Goal: Transaction & Acquisition: Purchase product/service

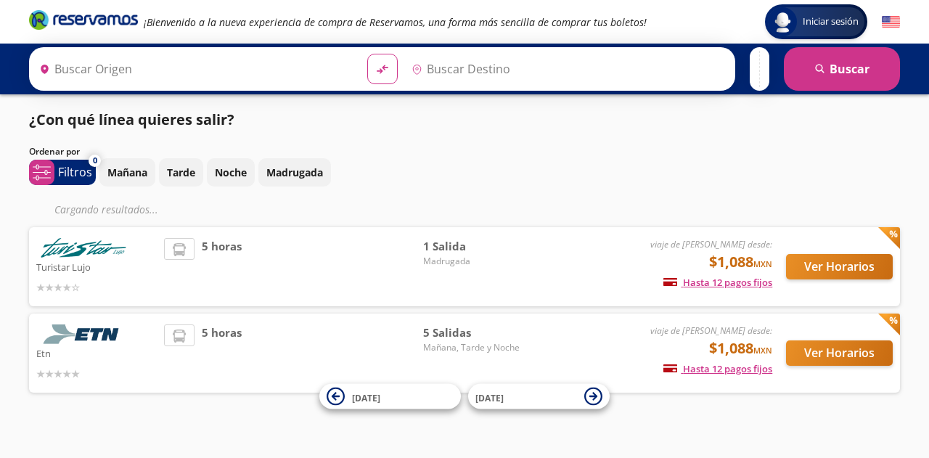
type input "[GEOGRAPHIC_DATA][PERSON_NAME], [GEOGRAPHIC_DATA][PERSON_NAME]"
type input "[GEOGRAPHIC_DATA], [GEOGRAPHIC_DATA]"
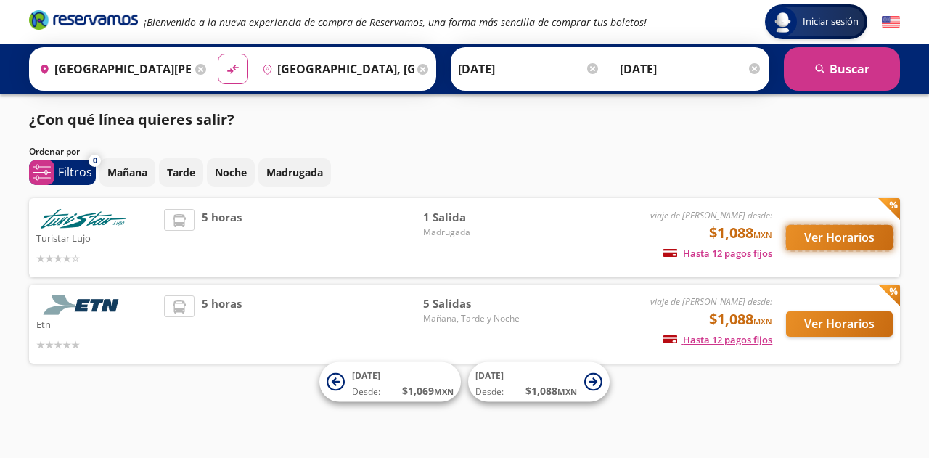
click at [821, 246] on button "Ver Horarios" at bounding box center [839, 237] width 107 height 25
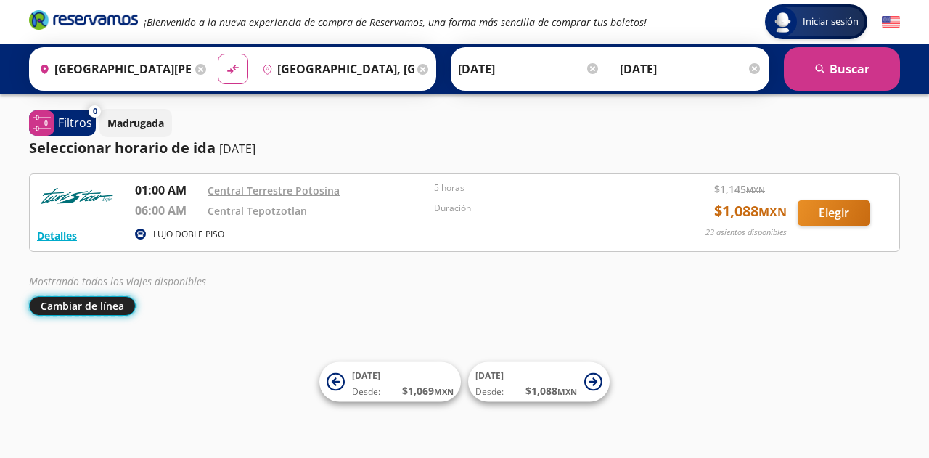
click at [116, 300] on button "Cambiar de línea" at bounding box center [82, 306] width 107 height 20
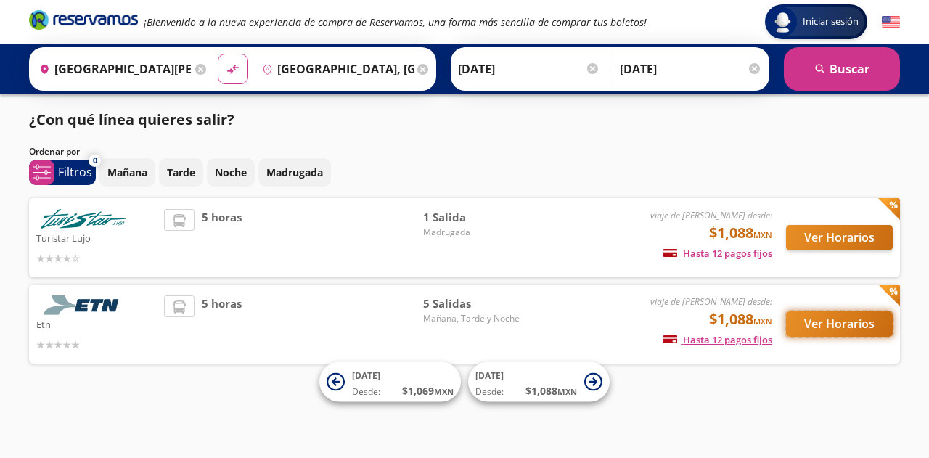
click at [803, 326] on button "Ver Horarios" at bounding box center [839, 323] width 107 height 25
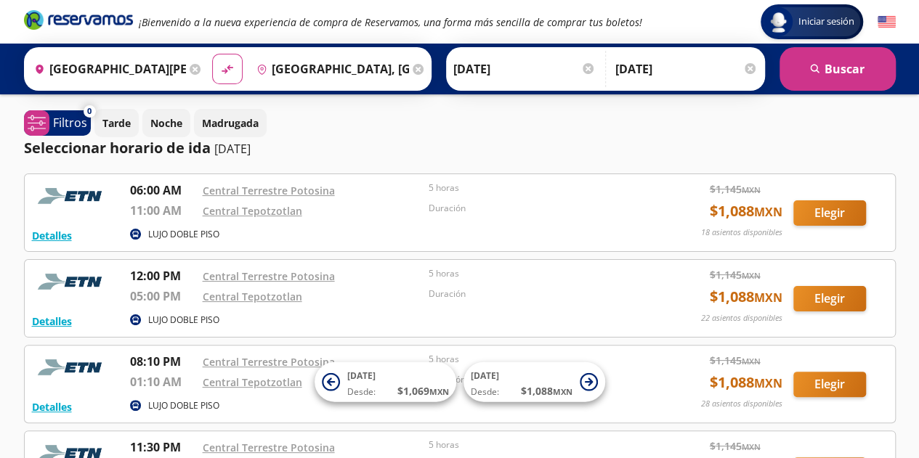
click at [169, 364] on p "08:10 PM" at bounding box center [162, 361] width 65 height 17
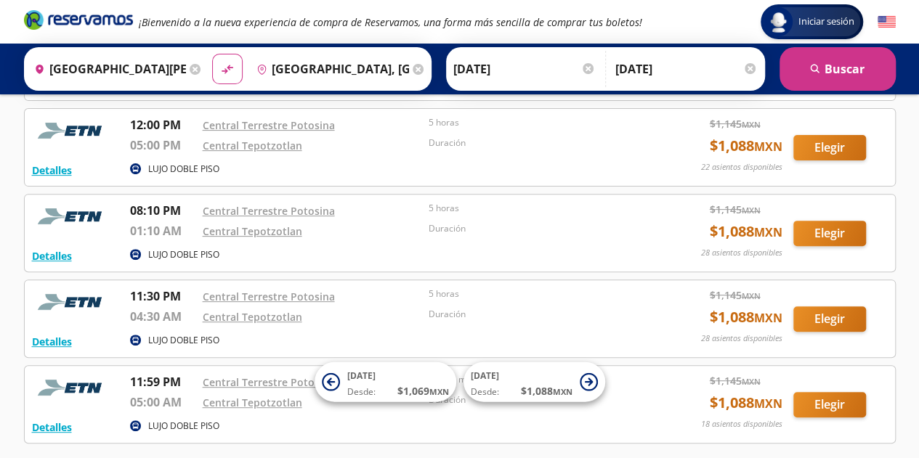
scroll to position [164, 0]
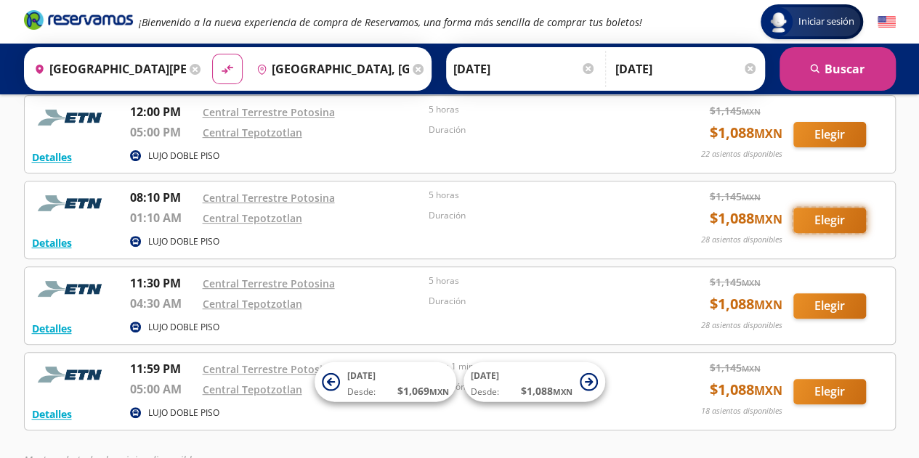
click at [834, 215] on button "Elegir" at bounding box center [829, 220] width 73 height 25
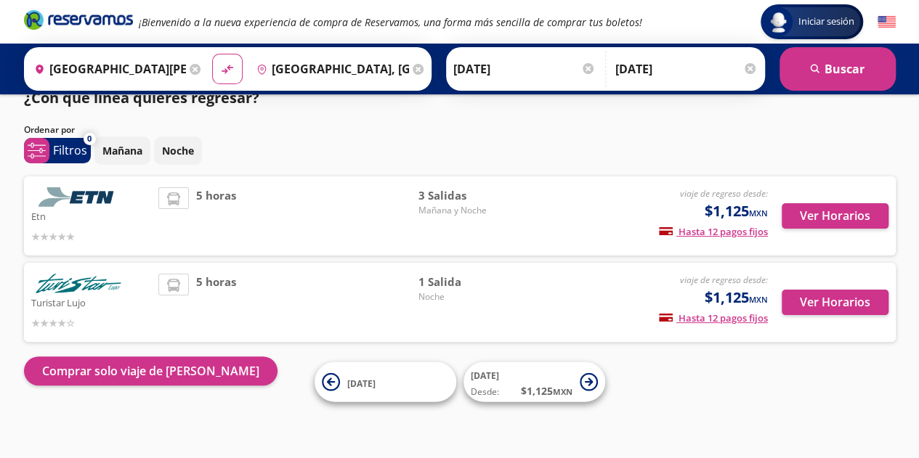
scroll to position [21, 0]
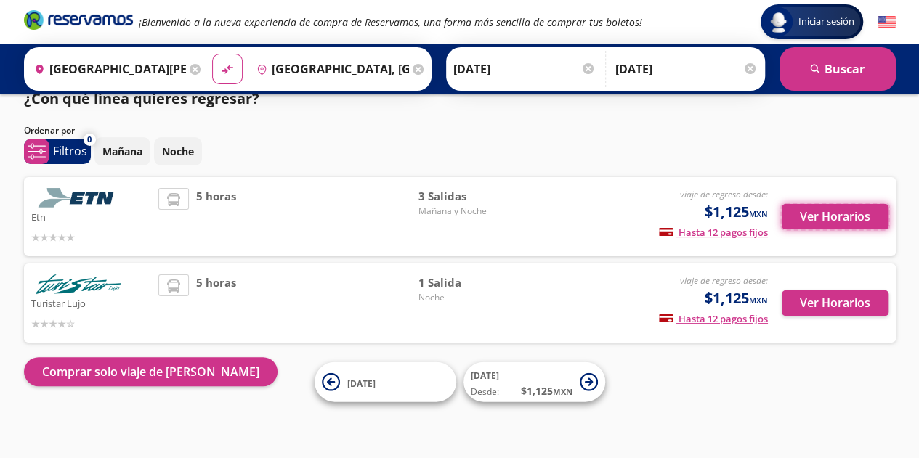
click at [834, 215] on button "Ver Horarios" at bounding box center [834, 216] width 107 height 25
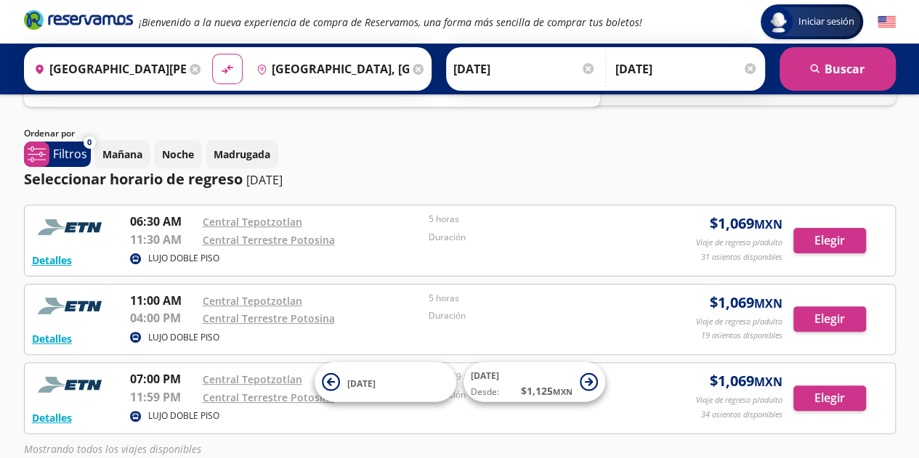
scroll to position [152, 0]
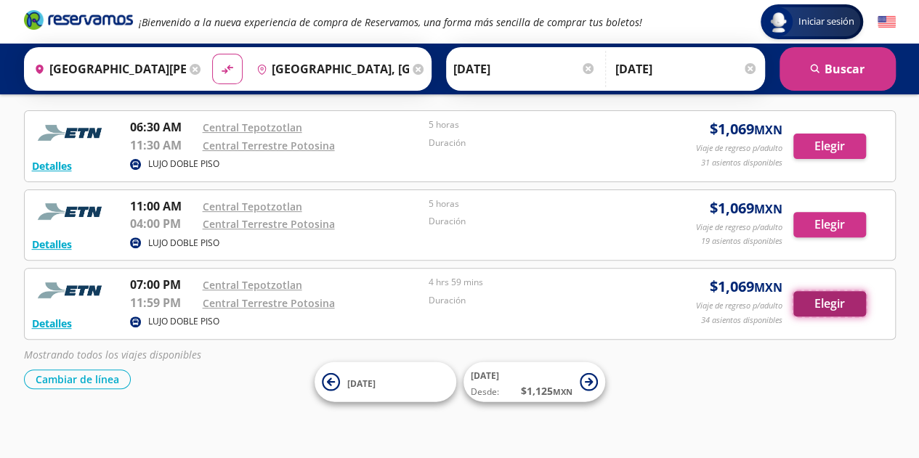
click at [815, 307] on button "Elegir" at bounding box center [829, 303] width 73 height 25
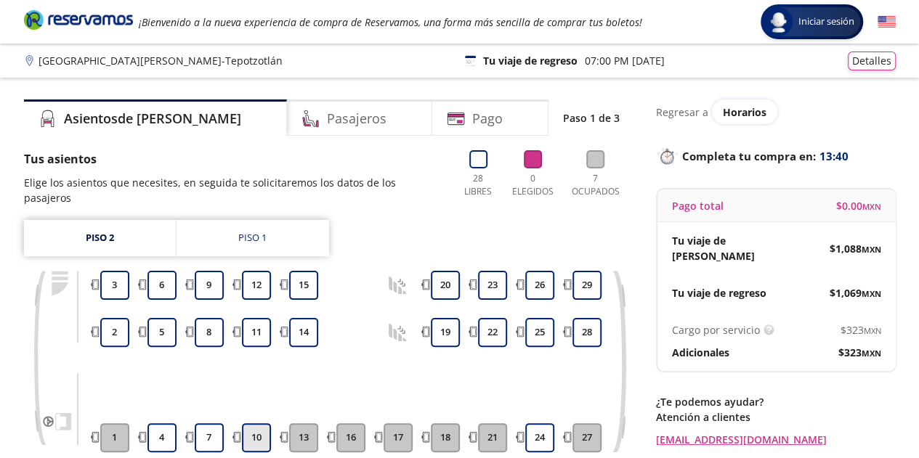
click at [251, 426] on button "10" at bounding box center [256, 437] width 29 height 29
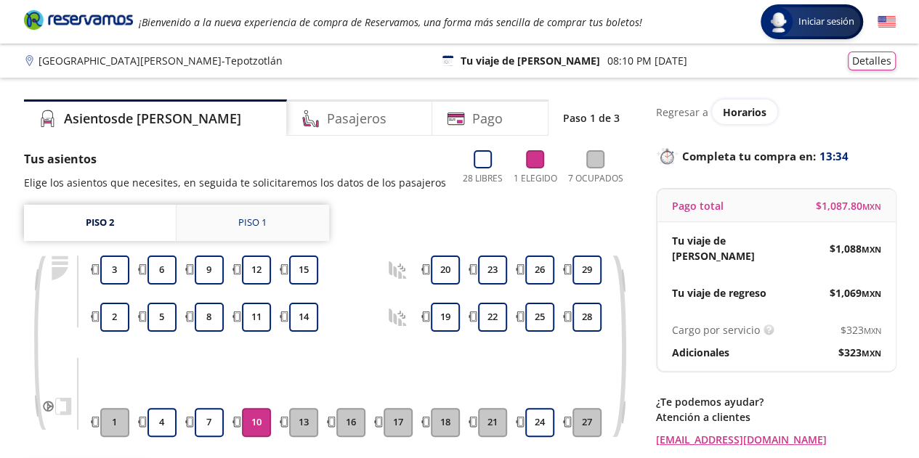
click at [246, 221] on div "Piso 1" at bounding box center [252, 223] width 28 height 15
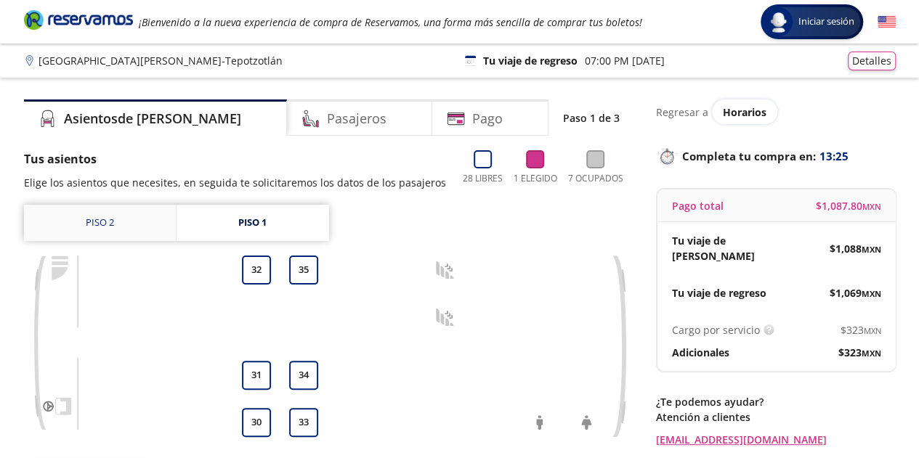
click at [130, 226] on link "Piso 2" at bounding box center [100, 223] width 152 height 36
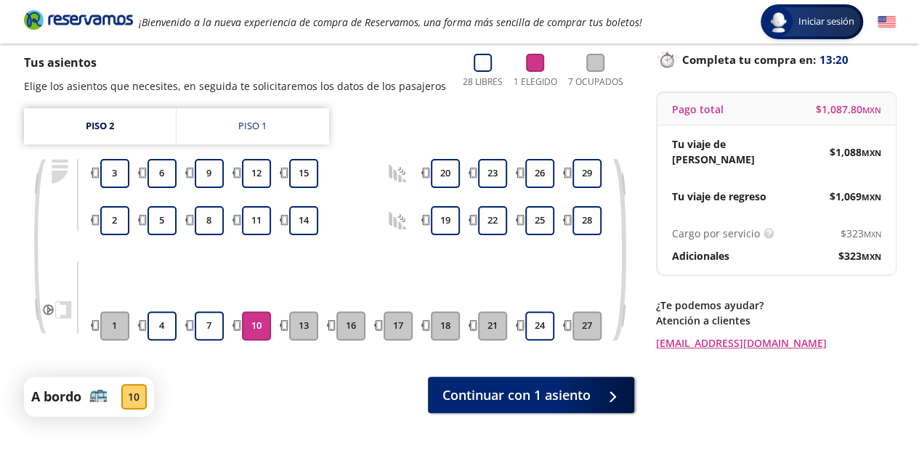
scroll to position [150, 0]
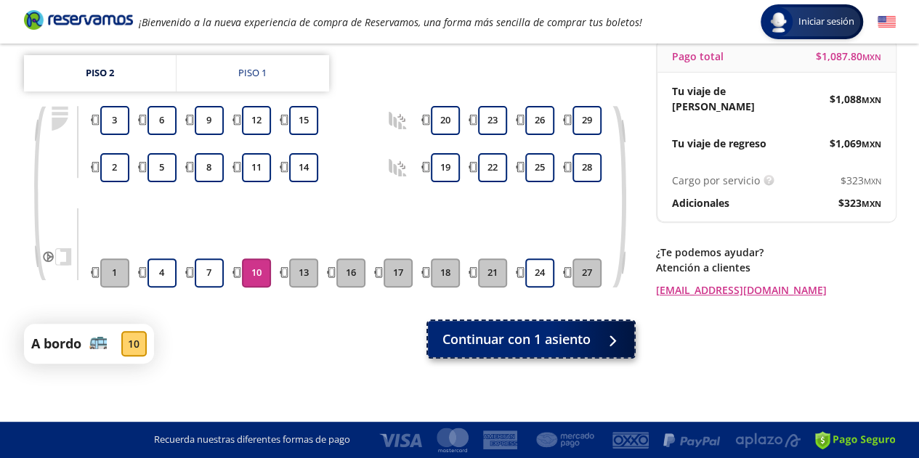
click at [555, 344] on span "Continuar con 1 asiento" at bounding box center [516, 340] width 148 height 20
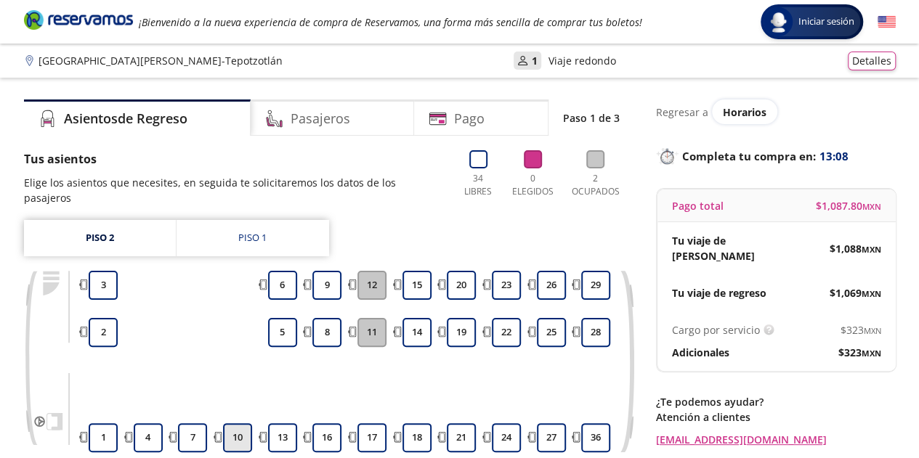
click at [241, 423] on button "10" at bounding box center [237, 437] width 29 height 29
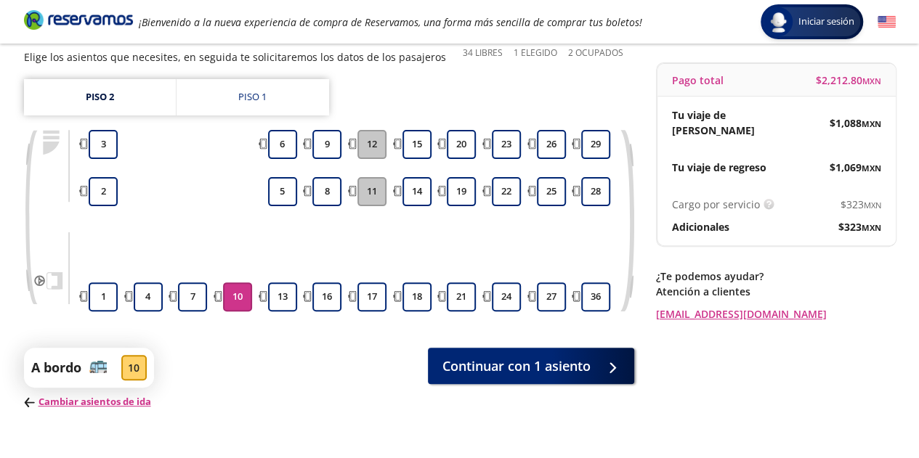
scroll to position [171, 0]
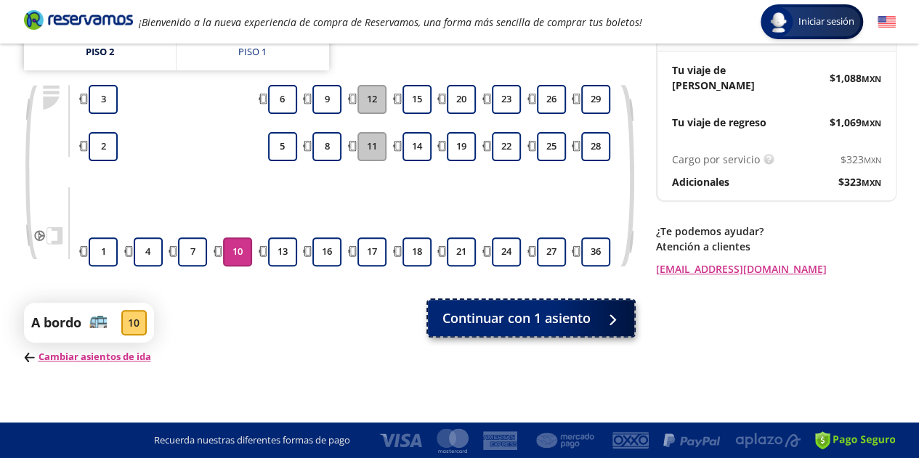
click at [611, 318] on div at bounding box center [611, 318] width 0 height 0
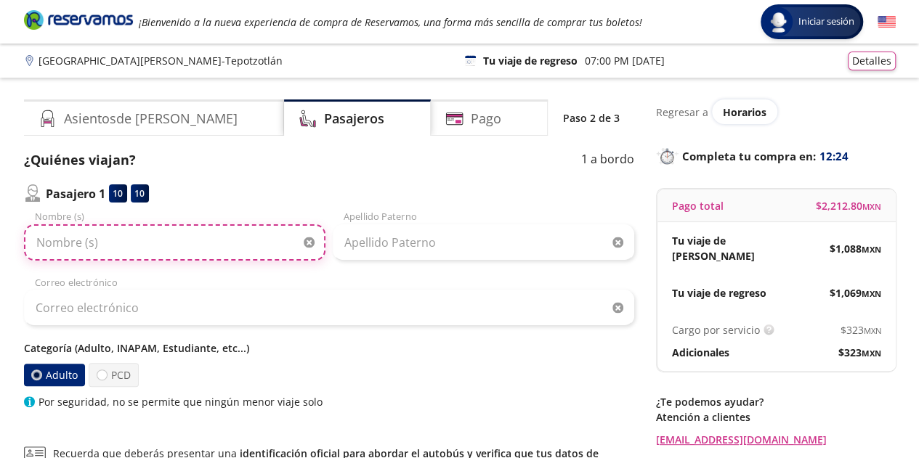
click at [148, 246] on input "Nombre (s)" at bounding box center [174, 242] width 301 height 36
type input "s"
type input "[PERSON_NAME]"
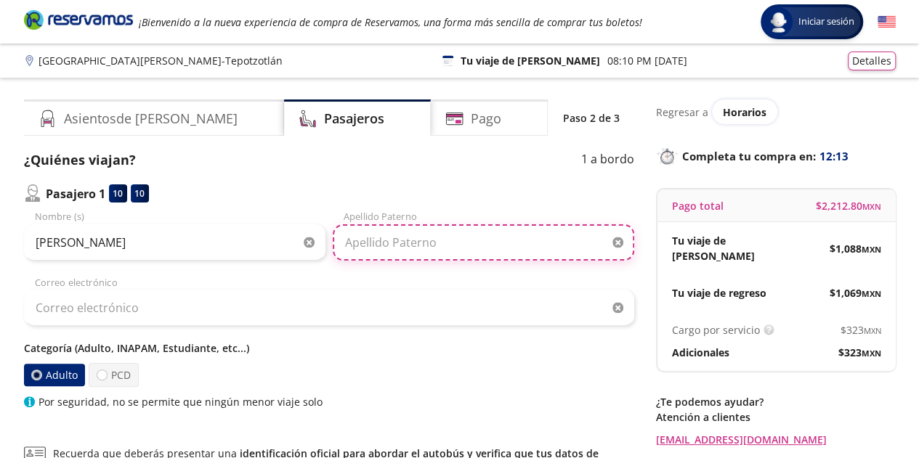
click at [370, 240] on input "Apellido Paterno" at bounding box center [483, 242] width 301 height 36
type input "[PERSON_NAME]"
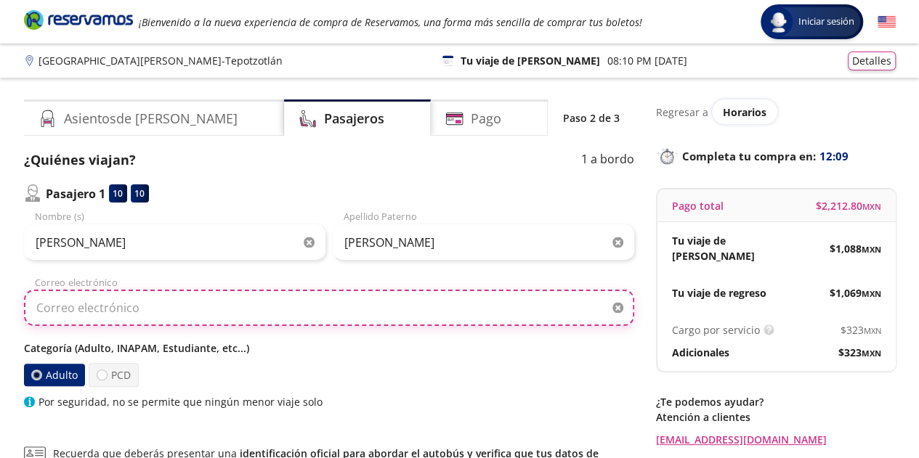
click at [176, 310] on input "Correo electrónico" at bounding box center [329, 308] width 610 height 36
type input "S"
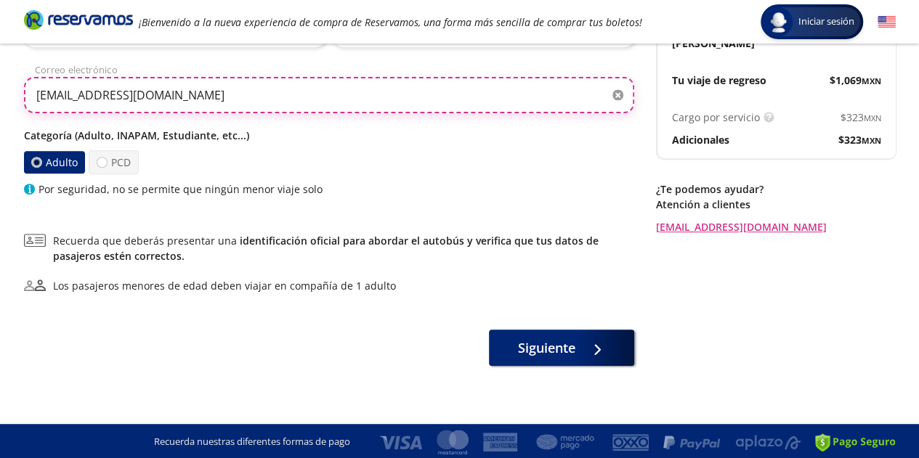
scroll to position [214, 0]
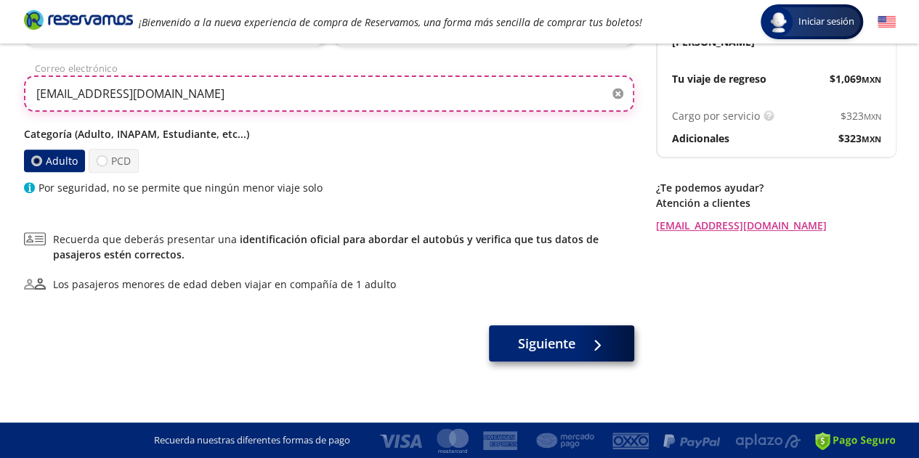
type input "[EMAIL_ADDRESS][DOMAIN_NAME]"
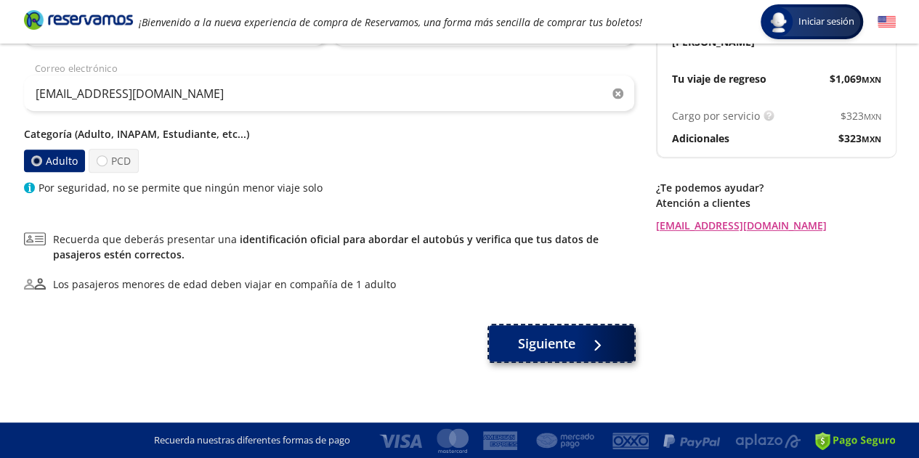
click at [577, 349] on button "Siguiente" at bounding box center [561, 343] width 145 height 36
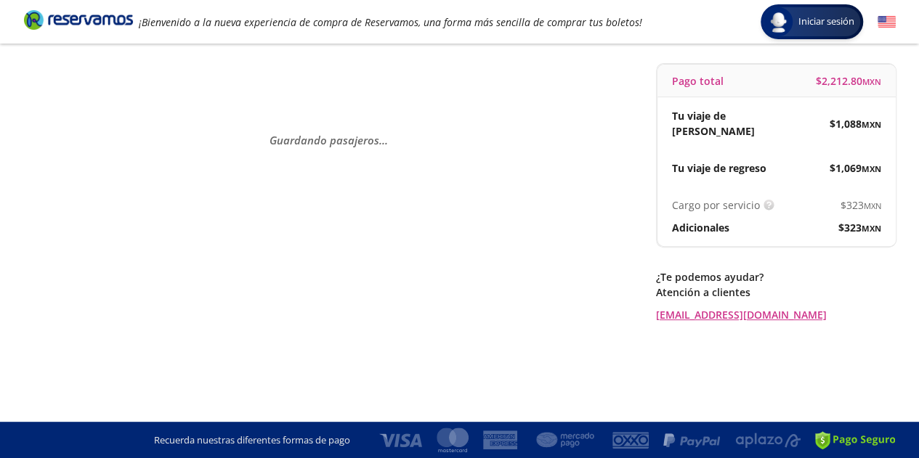
scroll to position [0, 0]
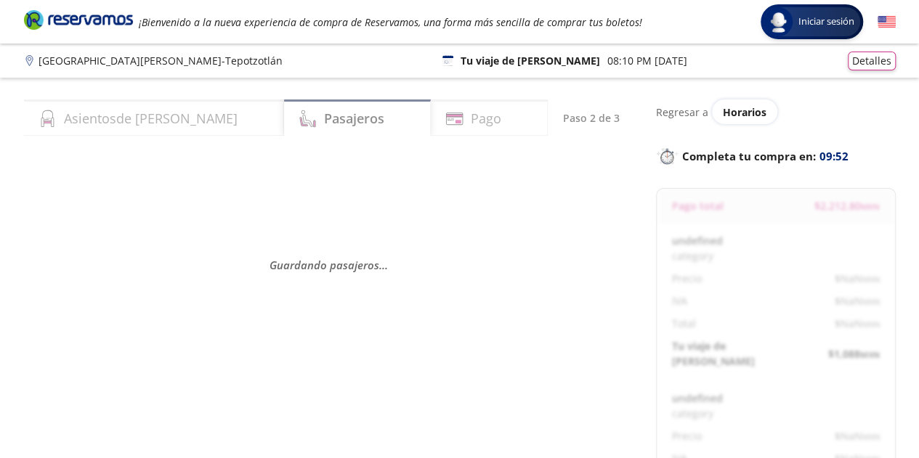
select select "MX"
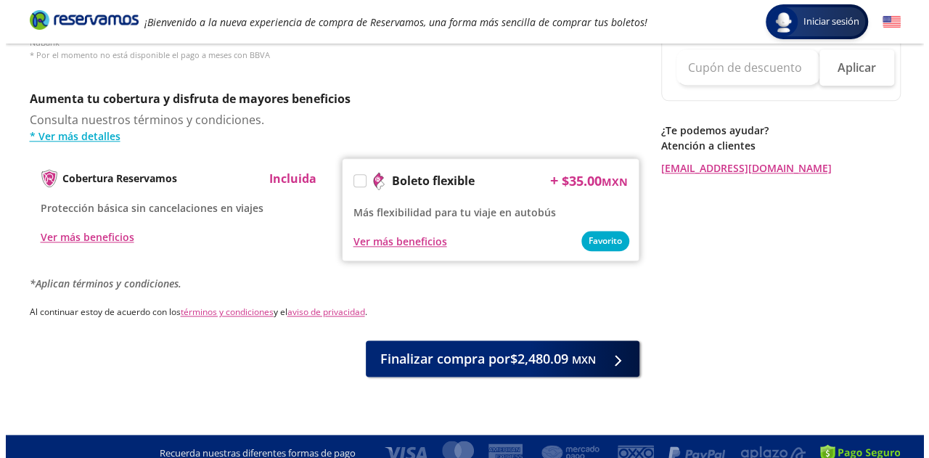
scroll to position [331, 0]
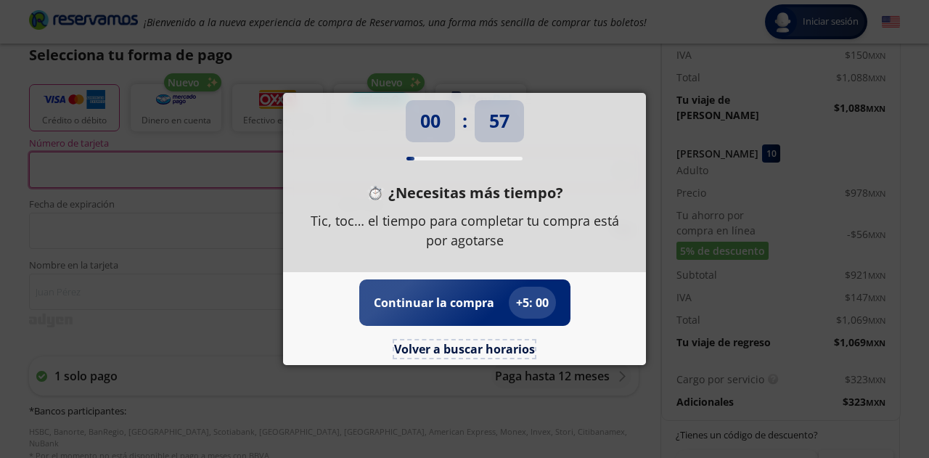
click at [471, 344] on button "Volver a buscar horarios" at bounding box center [464, 349] width 141 height 17
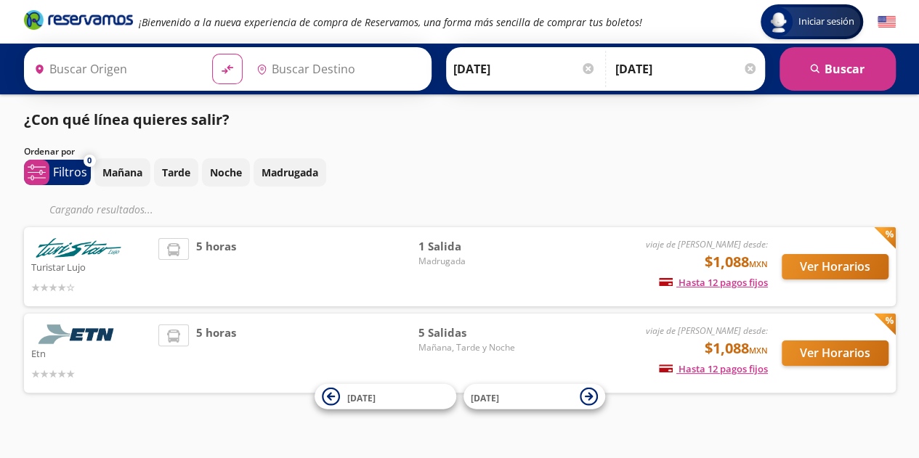
type input "[GEOGRAPHIC_DATA], [GEOGRAPHIC_DATA]"
type input "[GEOGRAPHIC_DATA][PERSON_NAME], [GEOGRAPHIC_DATA][PERSON_NAME]"
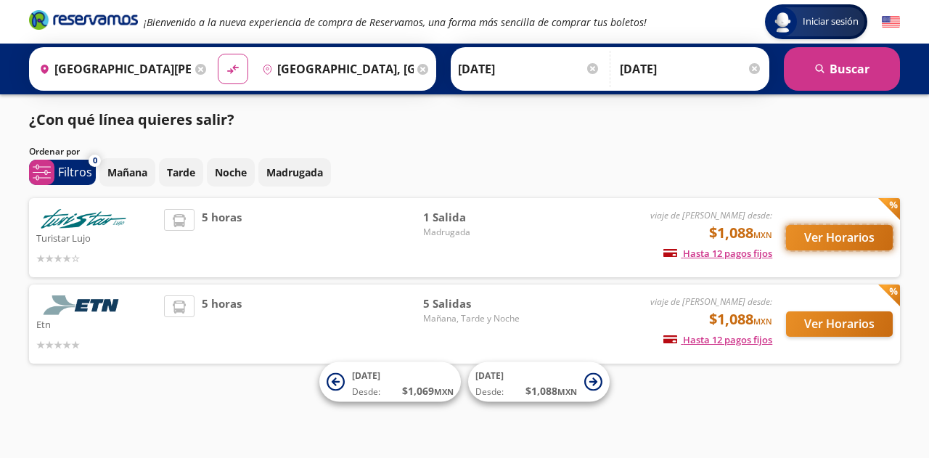
click at [815, 245] on button "Ver Horarios" at bounding box center [839, 237] width 107 height 25
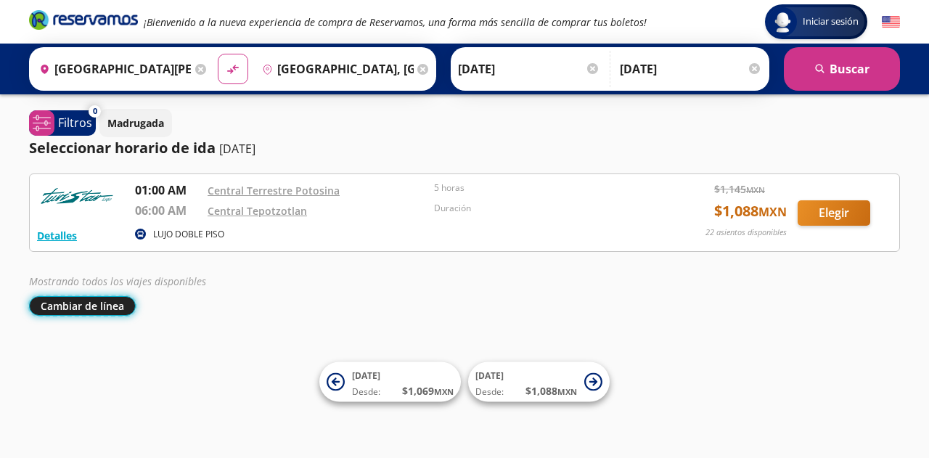
click at [102, 306] on button "Cambiar de línea" at bounding box center [82, 306] width 107 height 20
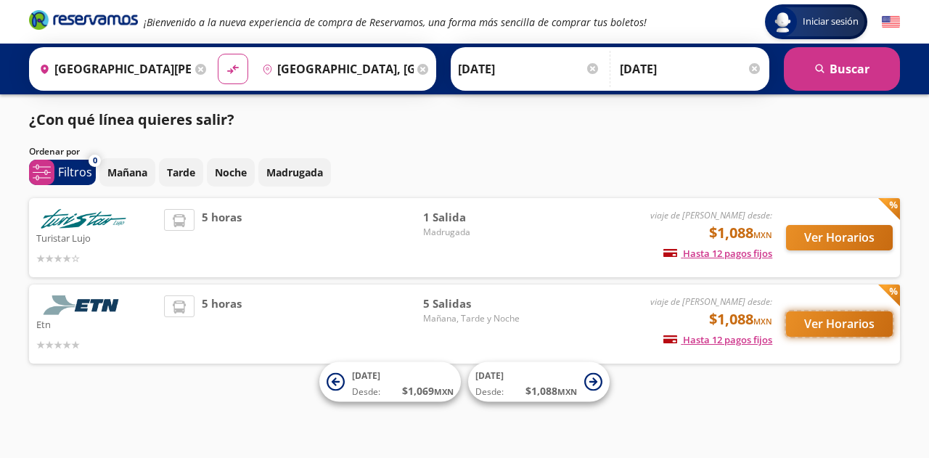
click at [825, 326] on button "Ver Horarios" at bounding box center [839, 323] width 107 height 25
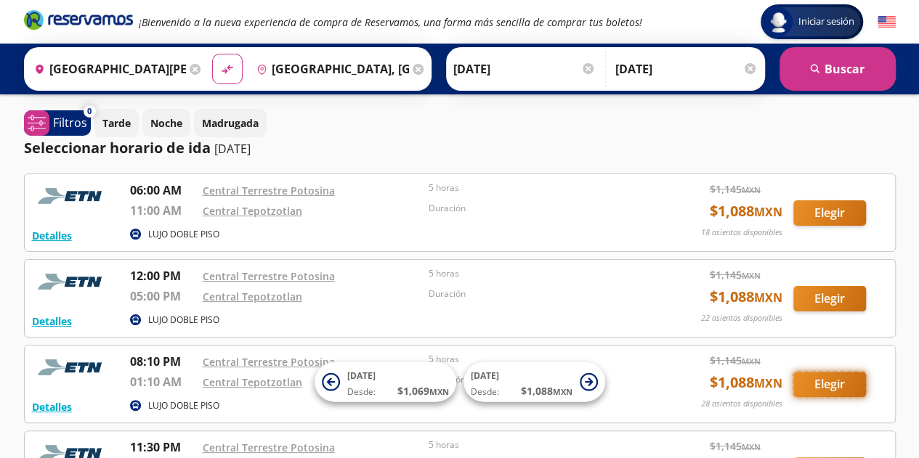
click at [834, 381] on button "Elegir" at bounding box center [829, 384] width 73 height 25
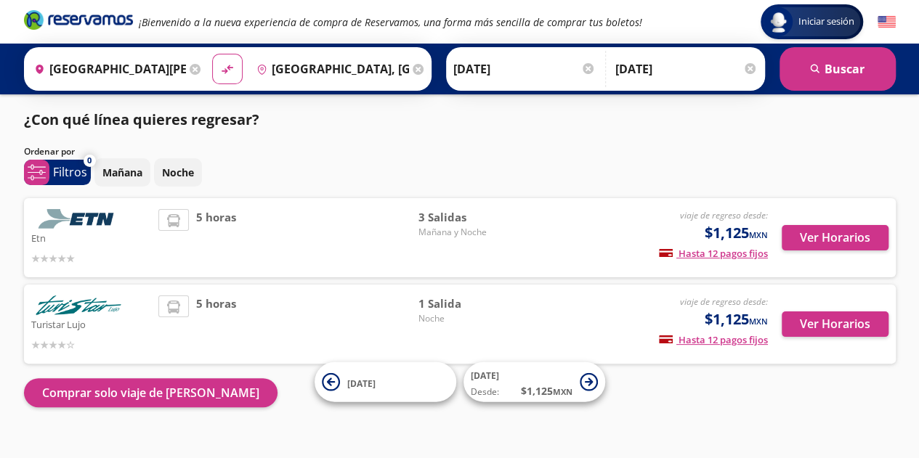
click at [266, 226] on div "5 horas" at bounding box center [287, 237] width 259 height 57
click at [836, 239] on button "Ver Horarios" at bounding box center [834, 237] width 107 height 25
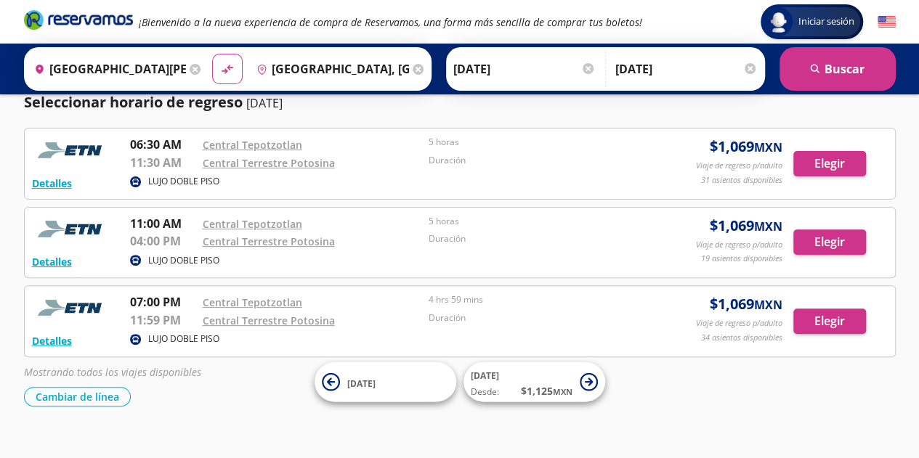
scroll to position [152, 0]
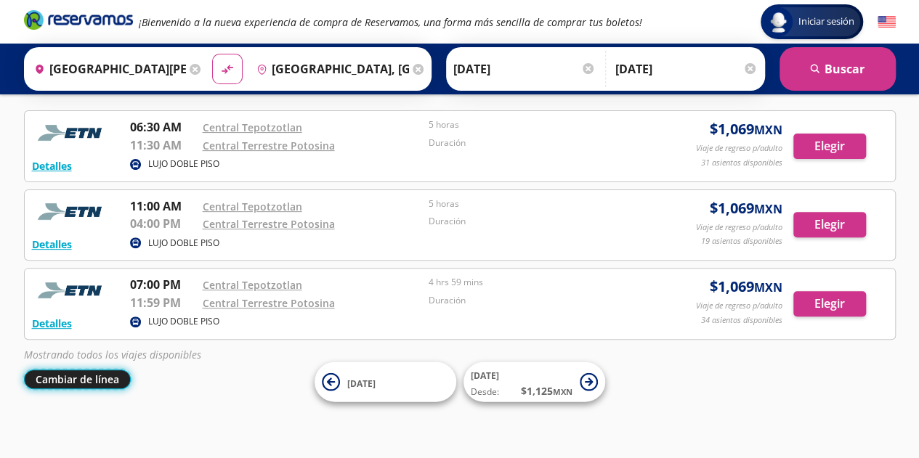
click at [45, 375] on button "Cambiar de línea" at bounding box center [77, 380] width 107 height 20
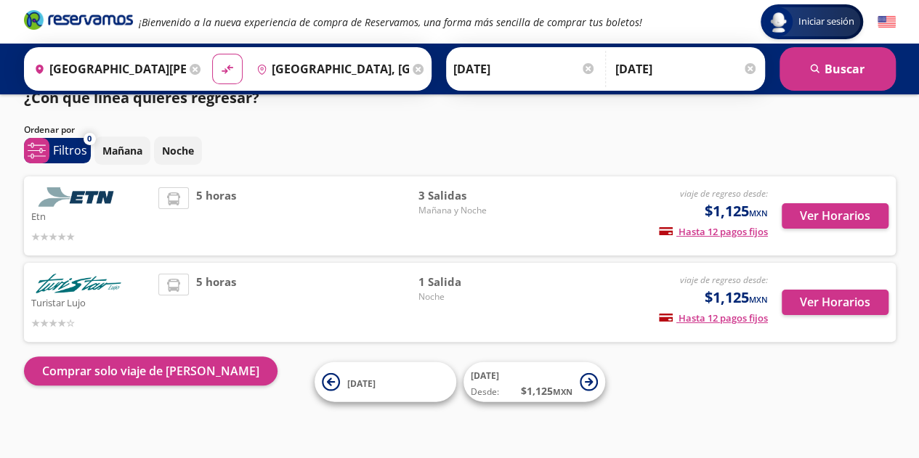
scroll to position [21, 0]
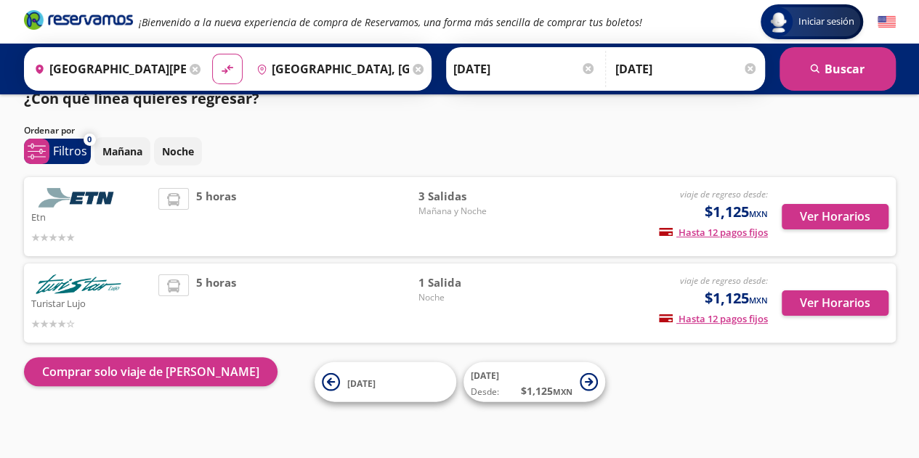
click at [303, 297] on div "5 horas" at bounding box center [287, 302] width 259 height 57
click at [820, 303] on button "Ver Horarios" at bounding box center [834, 302] width 107 height 25
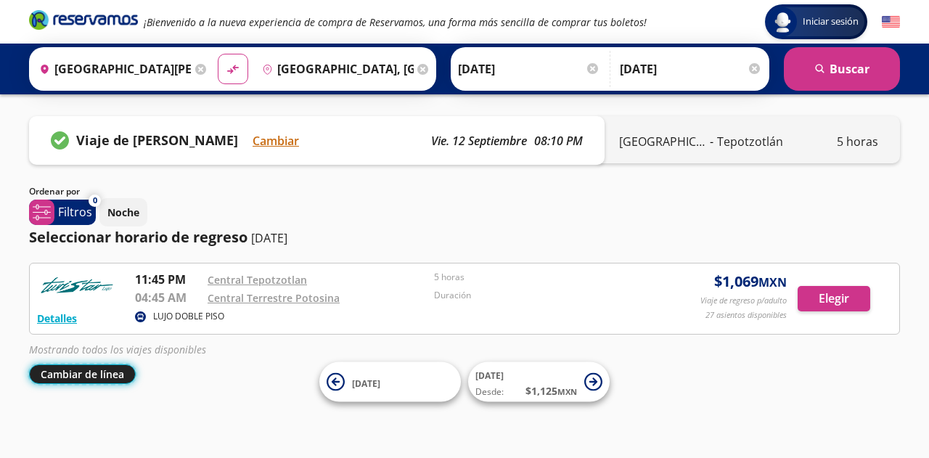
click at [106, 367] on button "Cambiar de línea" at bounding box center [82, 375] width 107 height 20
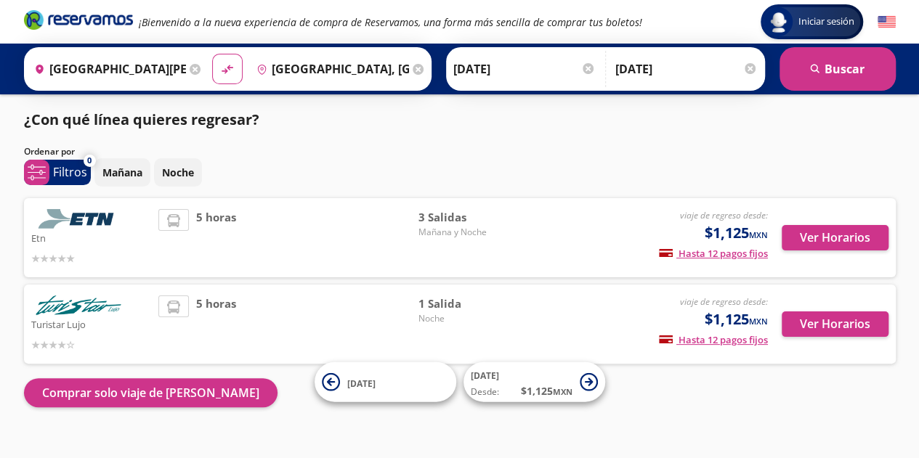
click at [306, 269] on div "Etn viaje de regreso desde: $1,125 MXN Hasta 12 pagos fijos Pagos fijos en comp…" at bounding box center [459, 237] width 871 height 79
click at [218, 232] on span "5 horas" at bounding box center [216, 237] width 40 height 57
click at [839, 232] on button "Ver Horarios" at bounding box center [834, 237] width 107 height 25
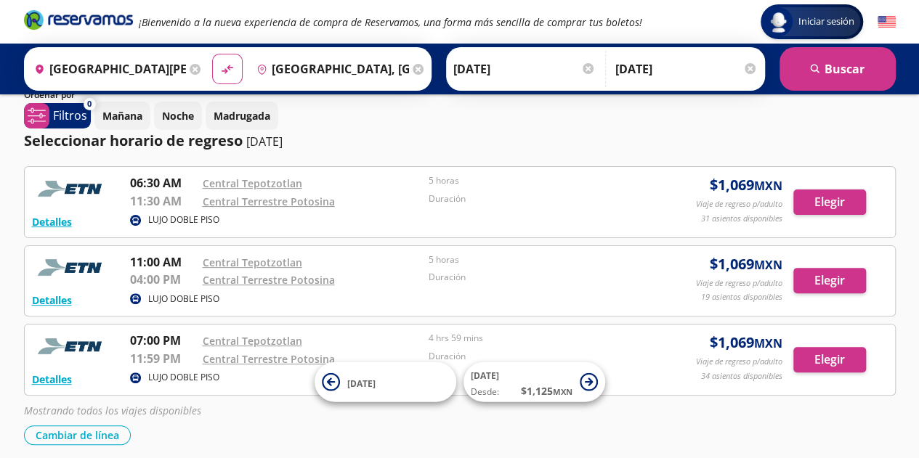
scroll to position [152, 0]
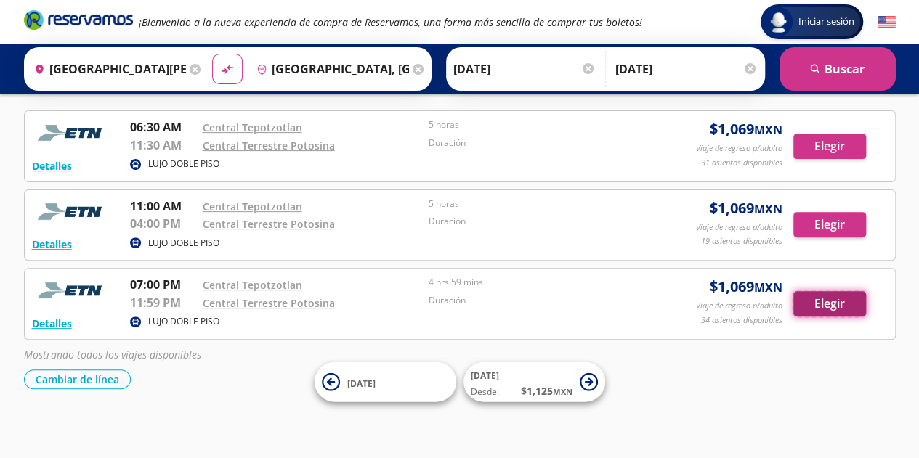
click at [839, 298] on button "Elegir" at bounding box center [829, 303] width 73 height 25
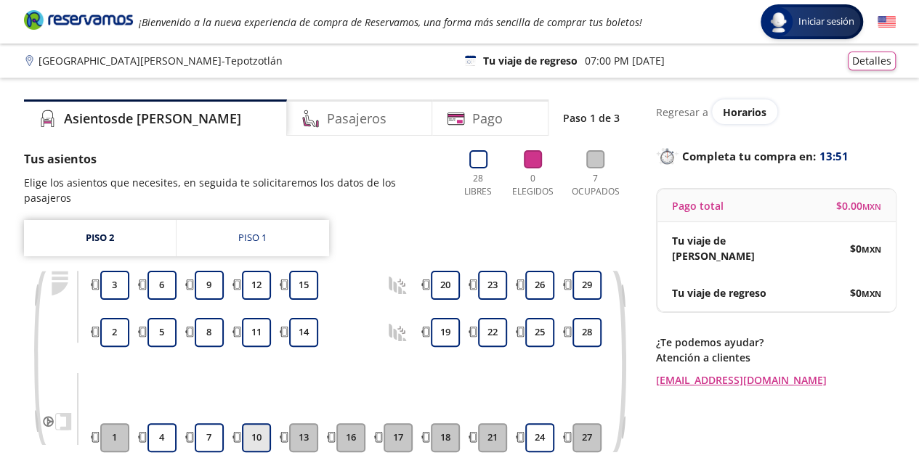
click at [257, 423] on button "10" at bounding box center [256, 437] width 29 height 29
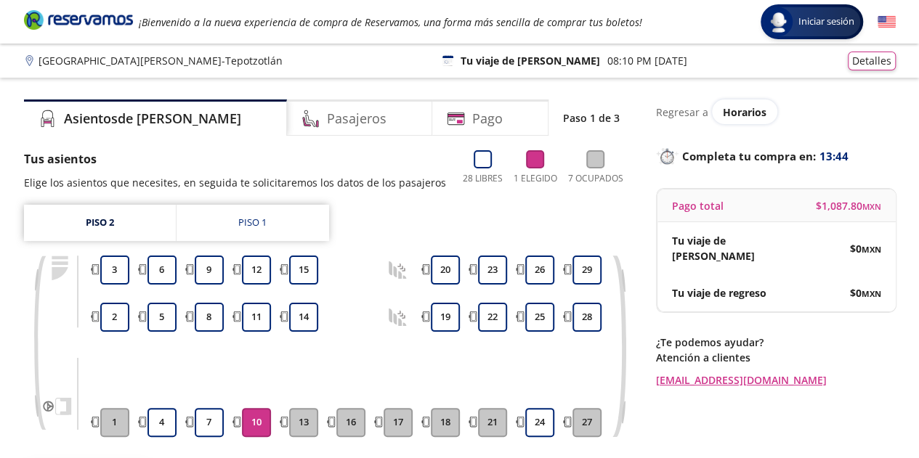
scroll to position [150, 0]
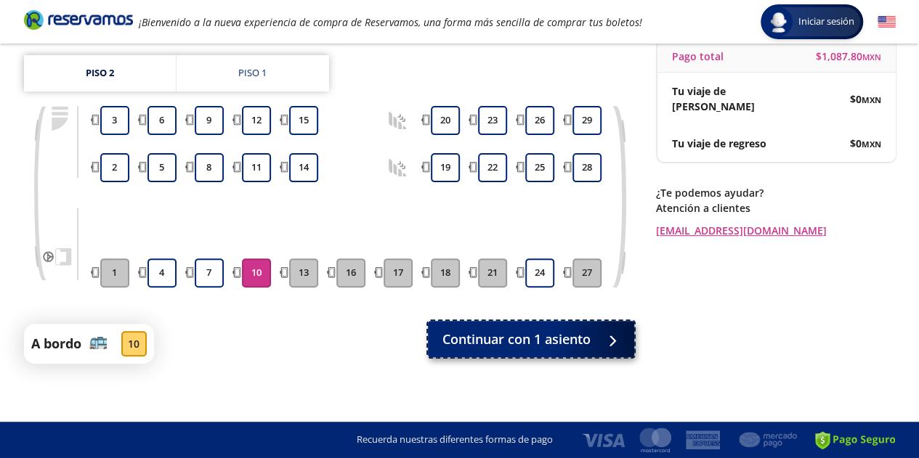
click at [480, 346] on span "Continuar con 1 asiento" at bounding box center [516, 340] width 148 height 20
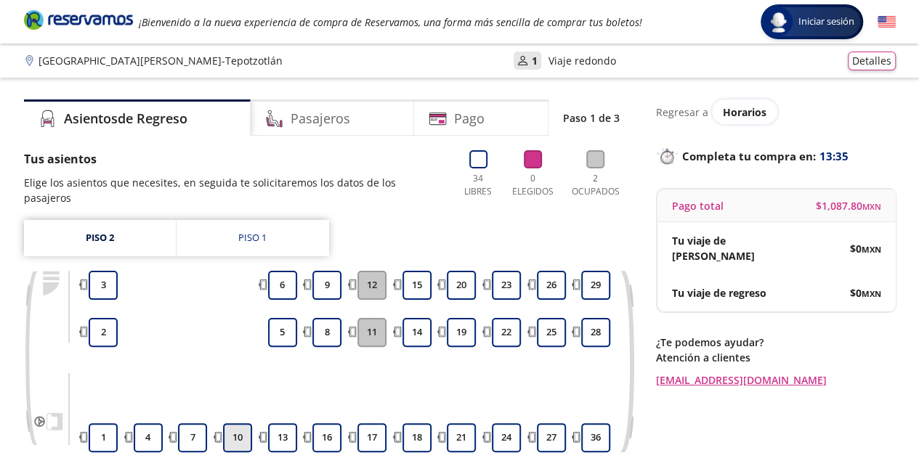
click at [240, 423] on button "10" at bounding box center [237, 437] width 29 height 29
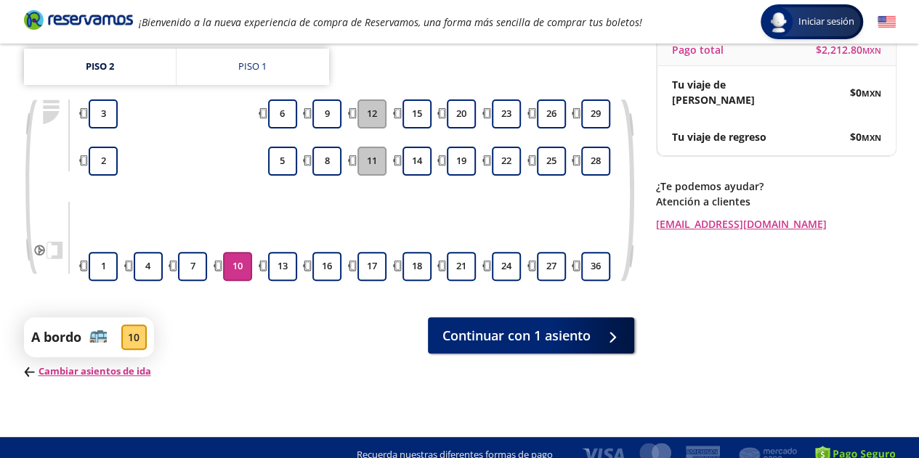
scroll to position [171, 0]
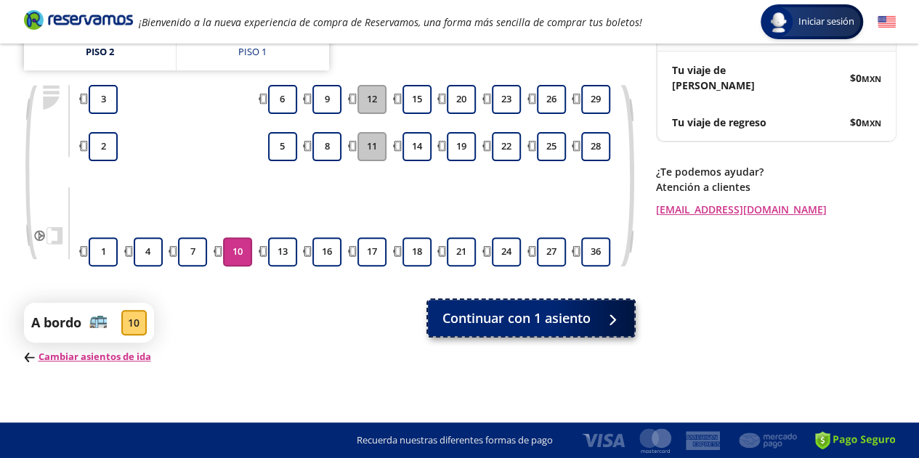
click at [495, 324] on span "Continuar con 1 asiento" at bounding box center [516, 319] width 148 height 20
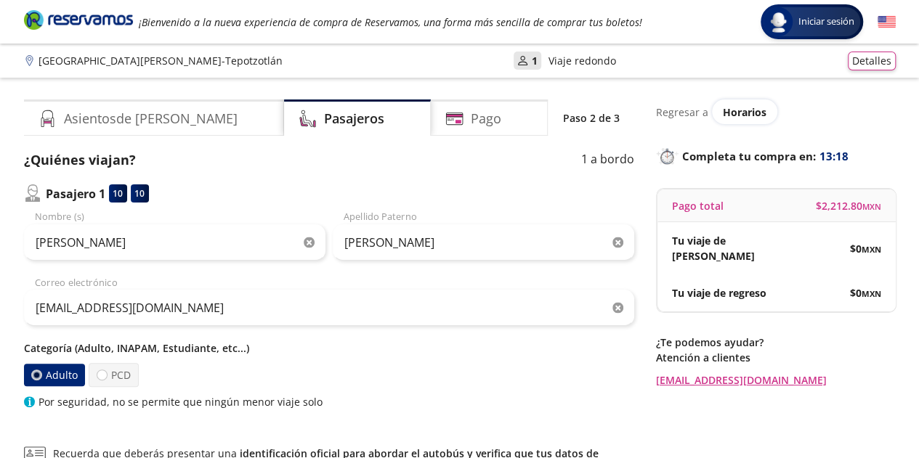
scroll to position [214, 0]
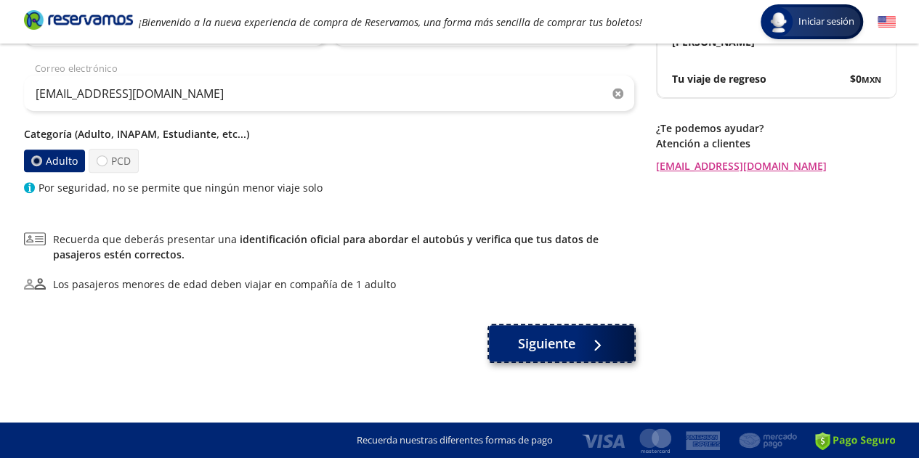
click at [562, 344] on span "Siguiente" at bounding box center [546, 344] width 57 height 20
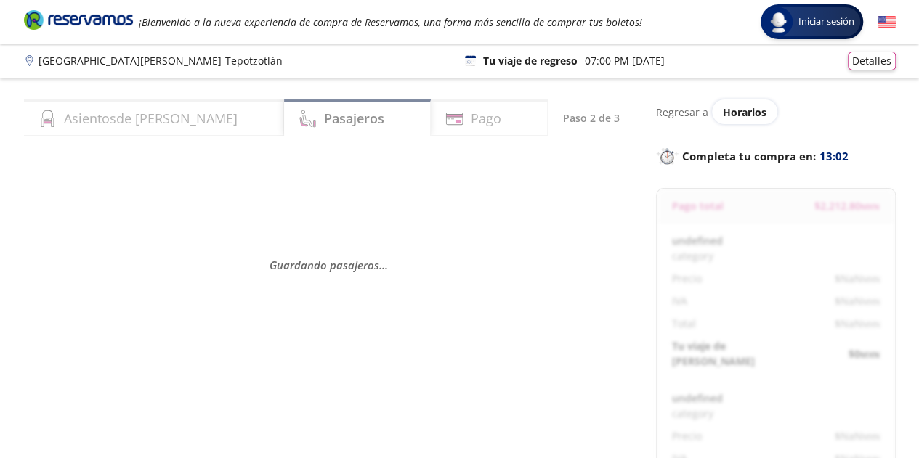
select select "MX"
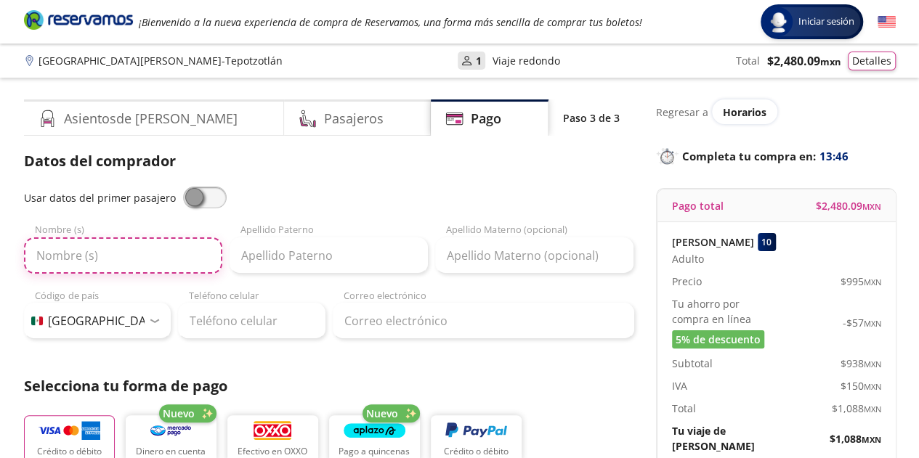
click at [142, 265] on input "Nombre (s)" at bounding box center [123, 255] width 198 height 36
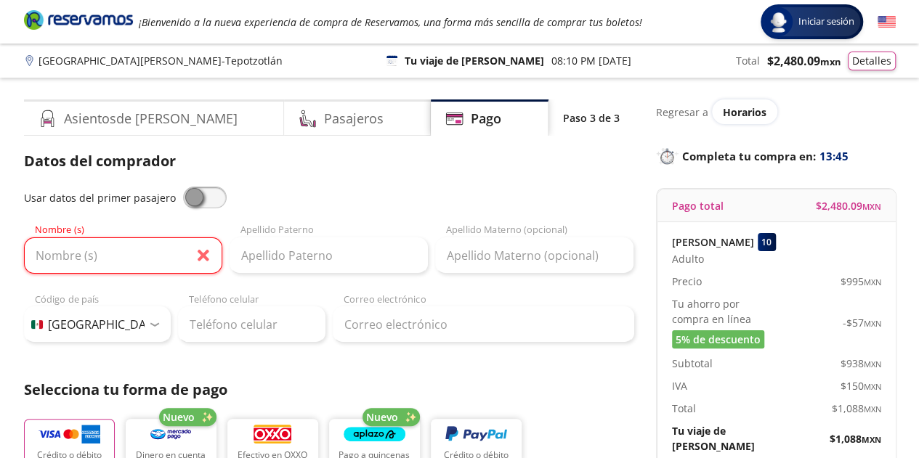
click at [190, 205] on span at bounding box center [205, 198] width 44 height 22
click at [183, 187] on input "checkbox" at bounding box center [183, 187] width 0 height 0
type input "[PERSON_NAME]"
type input "[EMAIL_ADDRESS][DOMAIN_NAME]"
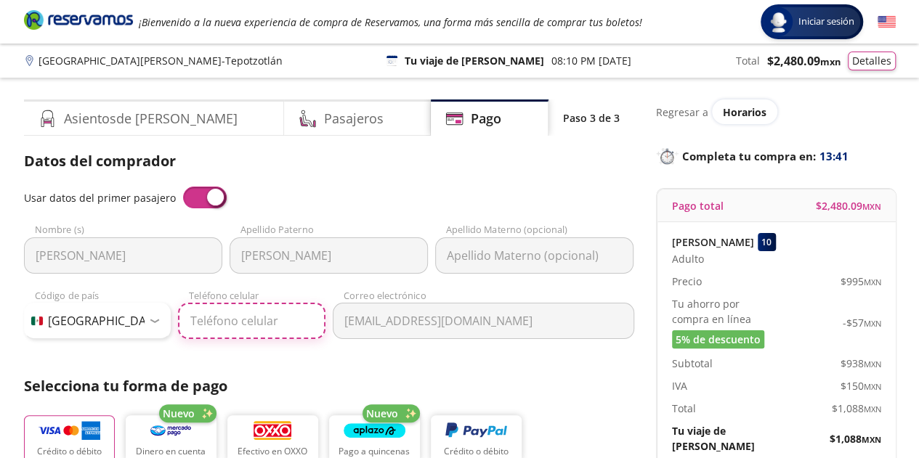
click at [222, 325] on input "Teléfono celular" at bounding box center [251, 321] width 147 height 36
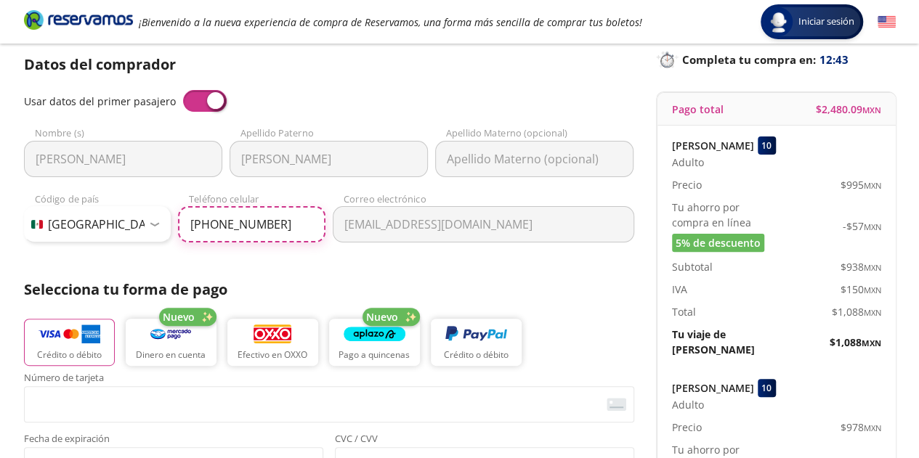
scroll to position [145, 0]
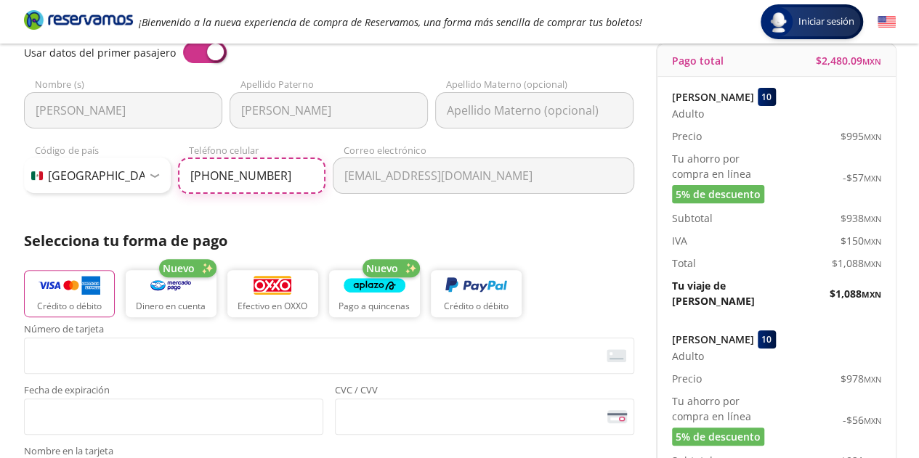
type input "[PHONE_NUMBER]"
click at [70, 290] on img "button" at bounding box center [69, 286] width 62 height 22
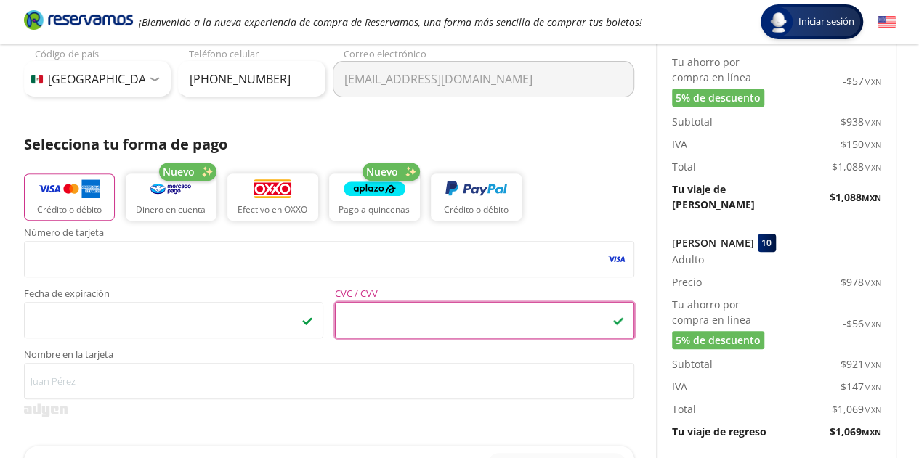
scroll to position [319, 0]
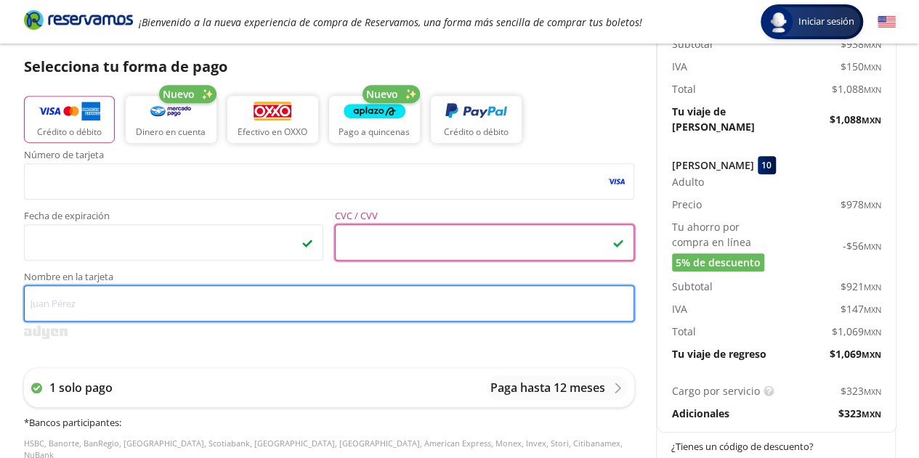
click at [68, 309] on input "Nombre en la tarjeta" at bounding box center [329, 303] width 610 height 36
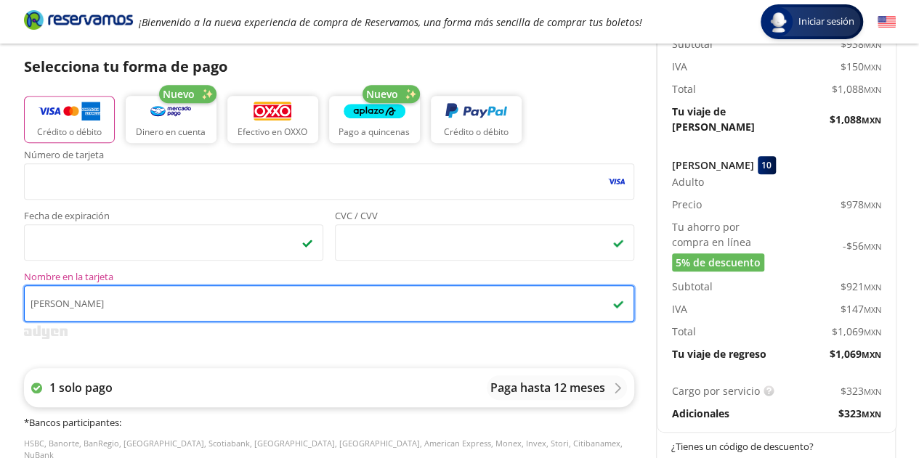
type input "[PERSON_NAME]"
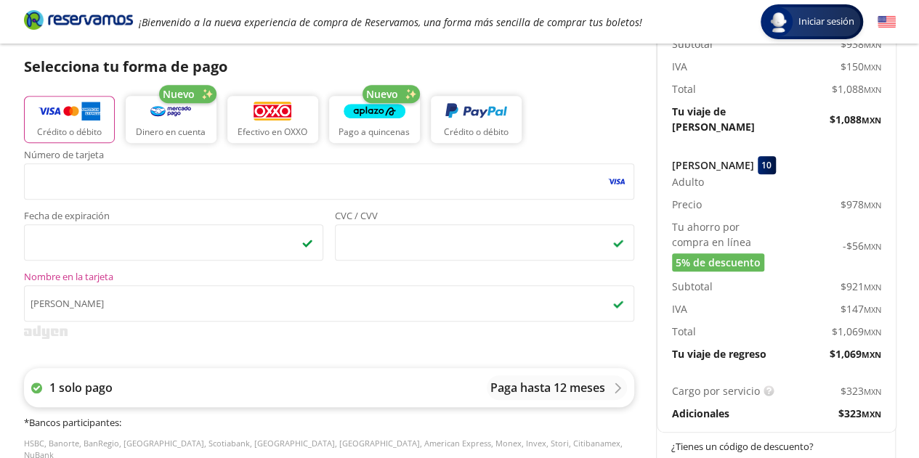
click at [527, 391] on p "Paga hasta 12 meses" at bounding box center [547, 387] width 115 height 17
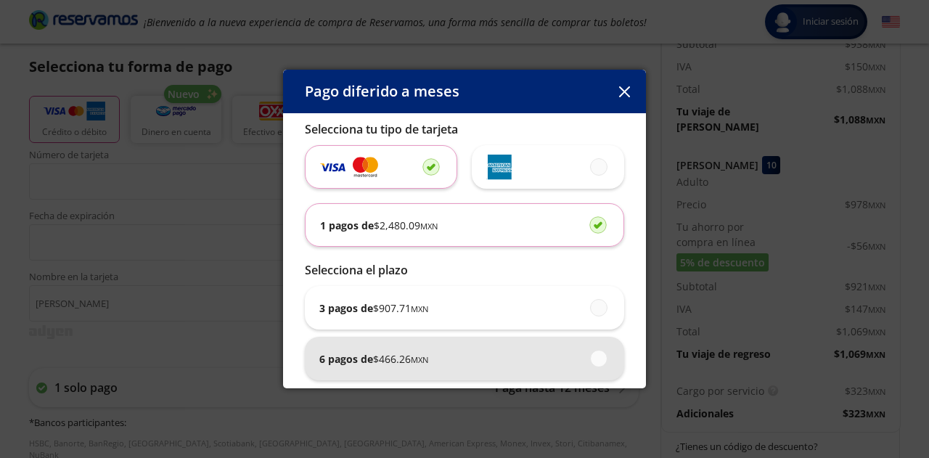
click at [463, 362] on div "6 pagos de $ 466.26 MXN" at bounding box center [464, 359] width 290 height 44
click at [590, 362] on input "6 pagos de $ 466.26 MXN" at bounding box center [594, 358] width 9 height 9
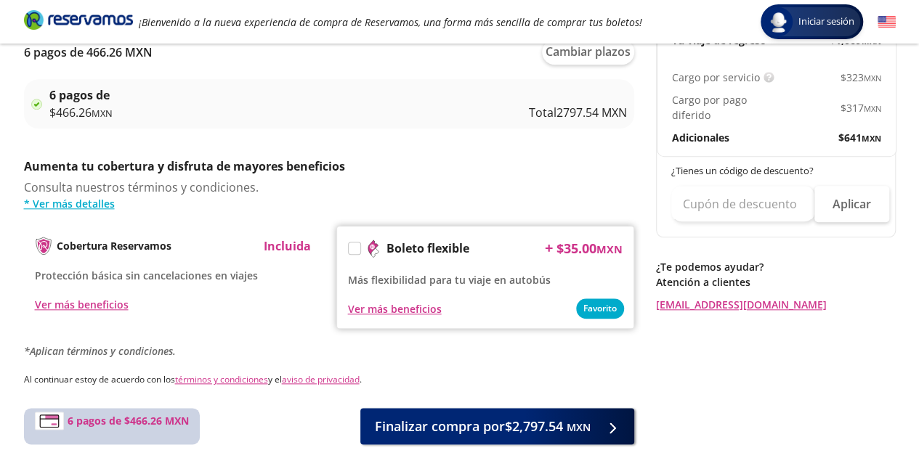
scroll to position [668, 0]
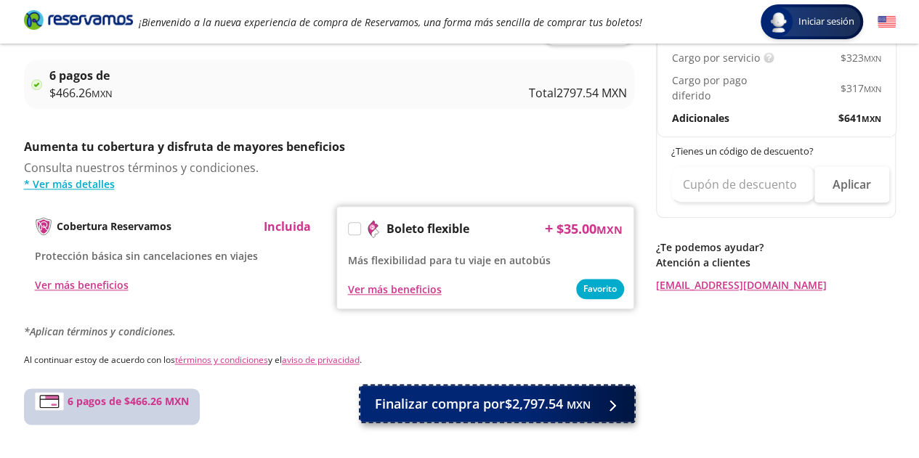
click at [550, 402] on span "Finalizar compra por $2,797.54 MXN" at bounding box center [483, 404] width 216 height 20
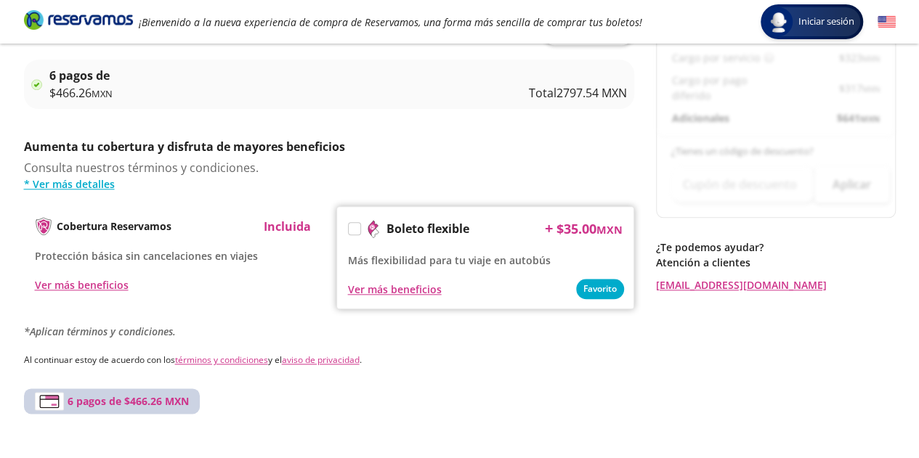
scroll to position [0, 0]
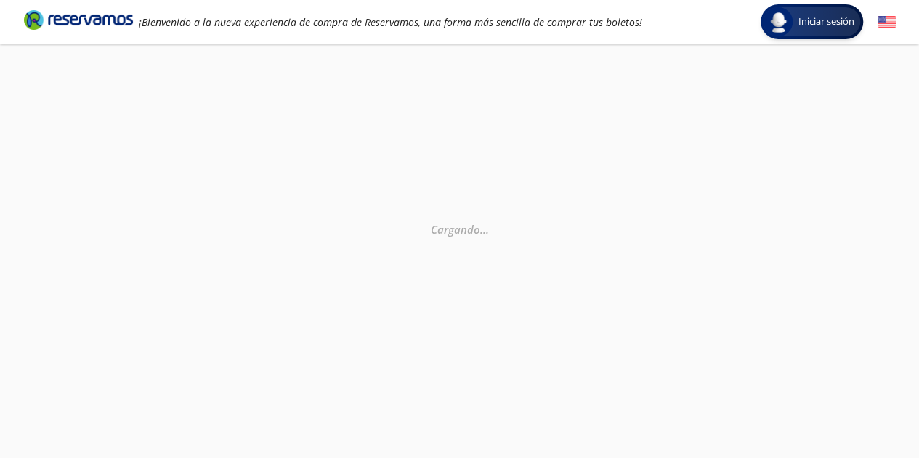
select select "MX"
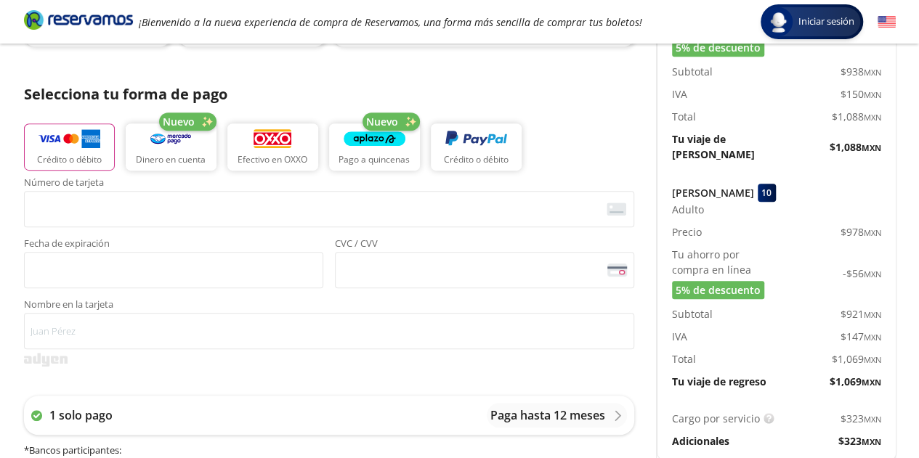
scroll to position [360, 0]
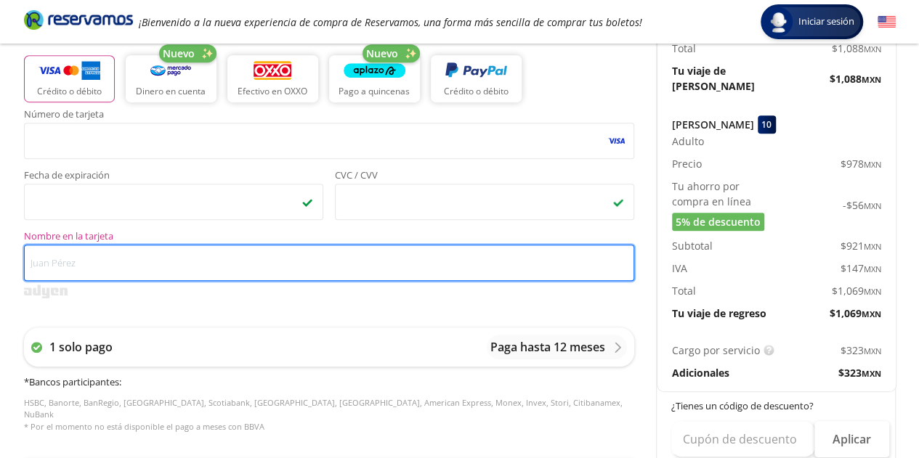
click at [116, 269] on input "Nombre en la tarjeta" at bounding box center [329, 263] width 610 height 36
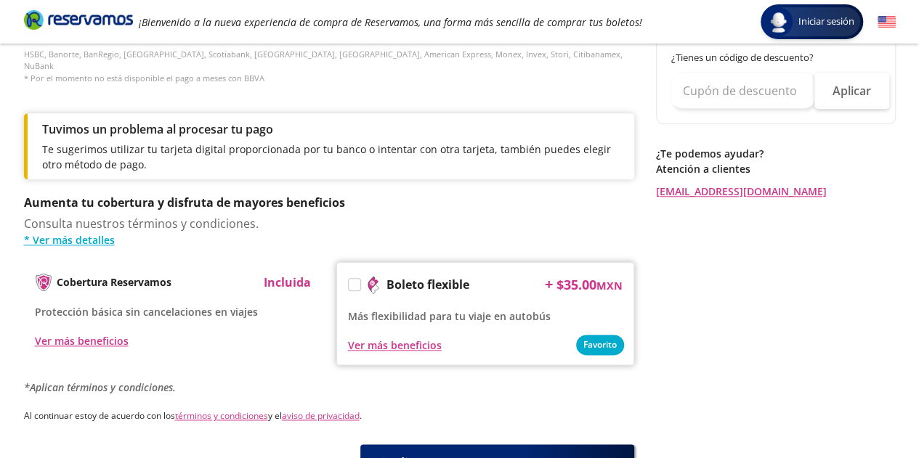
scroll to position [728, 0]
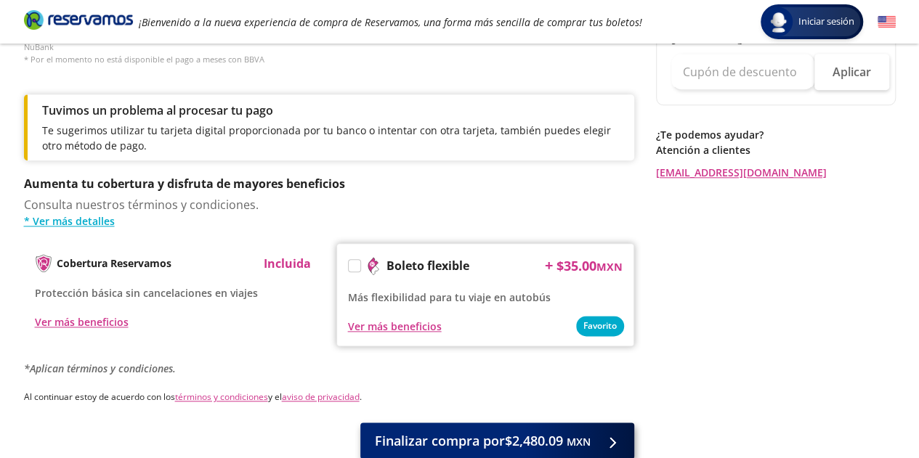
type input "[PERSON_NAME]"
click at [510, 431] on span "Finalizar compra por $2,480.09 MXN" at bounding box center [483, 441] width 216 height 20
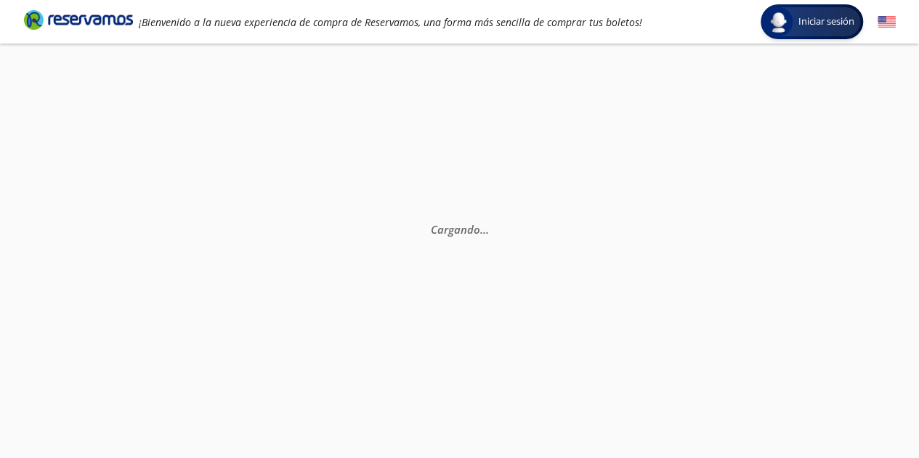
scroll to position [0, 0]
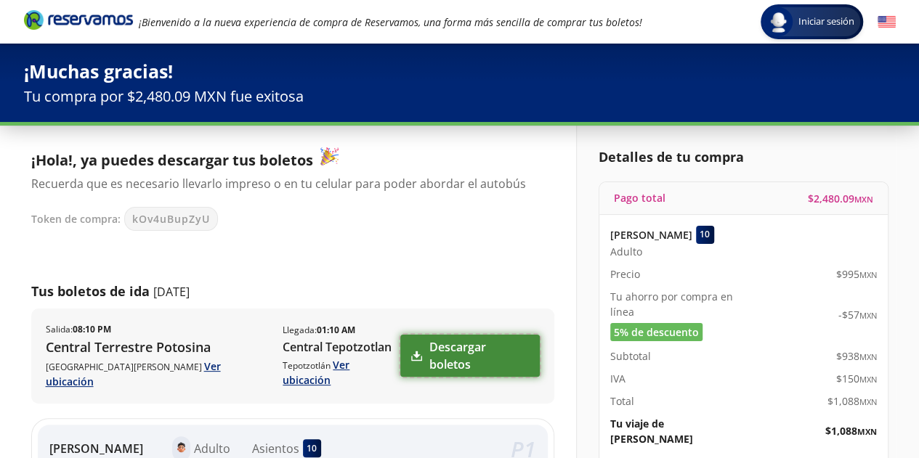
click at [465, 351] on link "Descargar boletos" at bounding box center [469, 356] width 139 height 42
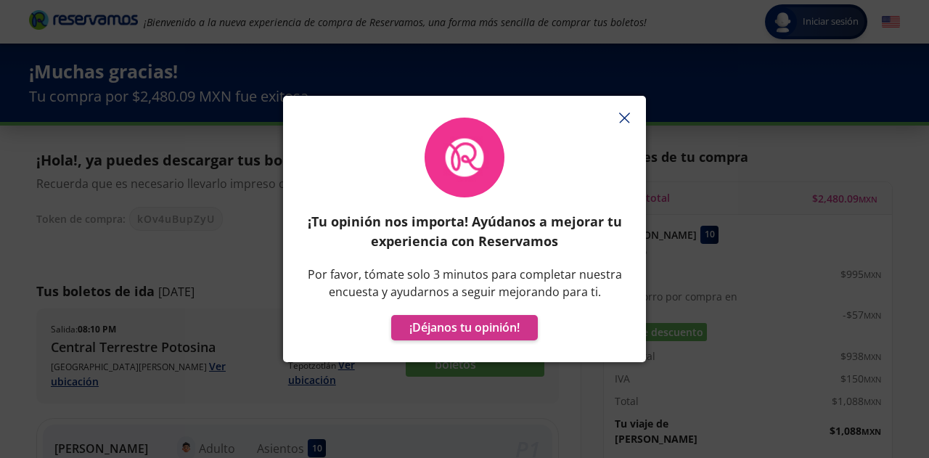
click at [622, 121] on icon "button" at bounding box center [624, 118] width 11 height 11
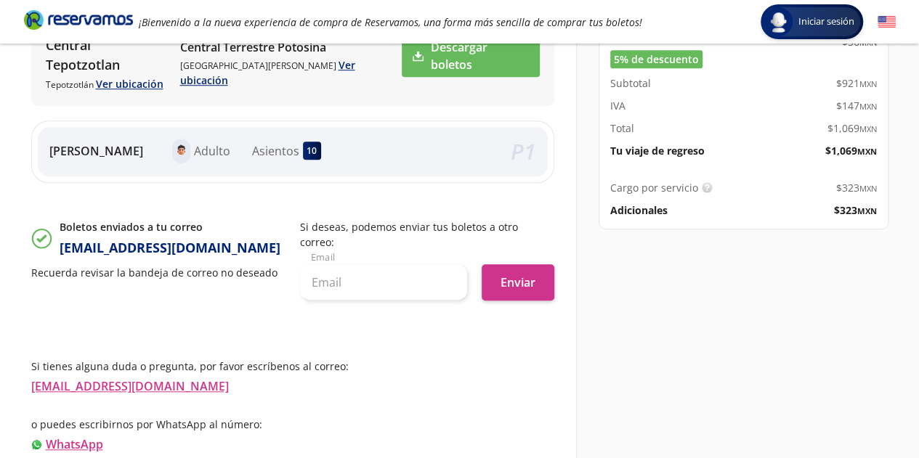
scroll to position [115, 0]
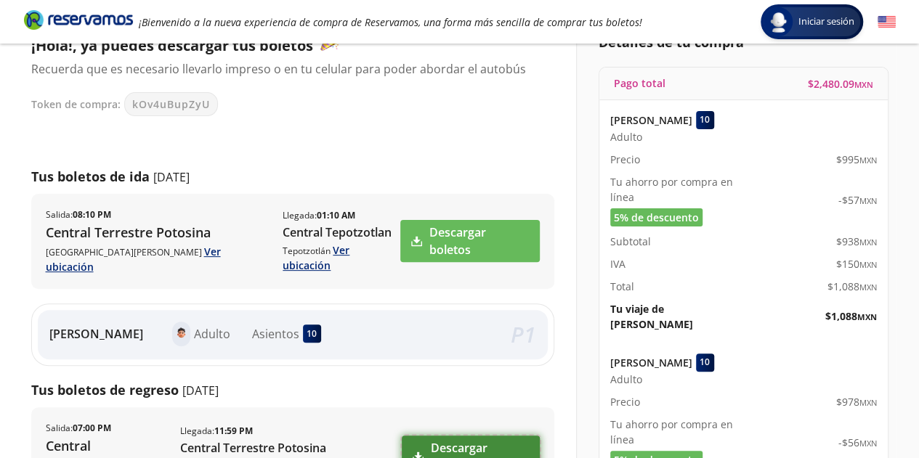
click at [453, 436] on link "Descargar boletos" at bounding box center [471, 457] width 138 height 42
